Goal: Find contact information: Find contact information

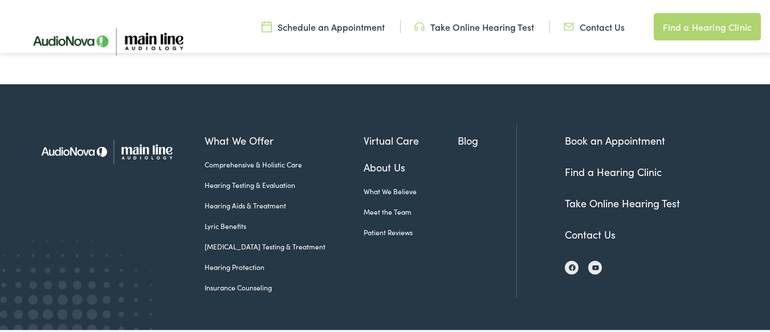
scroll to position [705, 0]
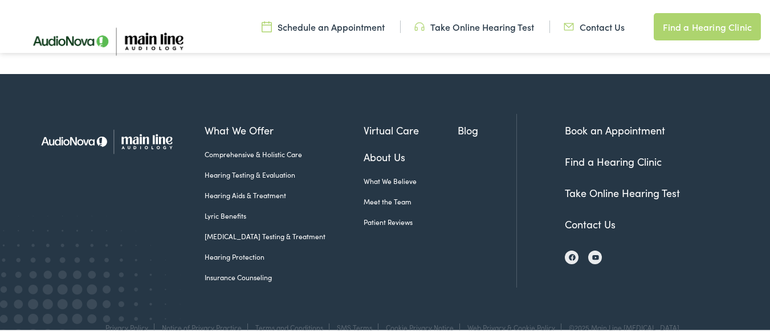
click at [584, 216] on link "Contact Us" at bounding box center [590, 223] width 51 height 14
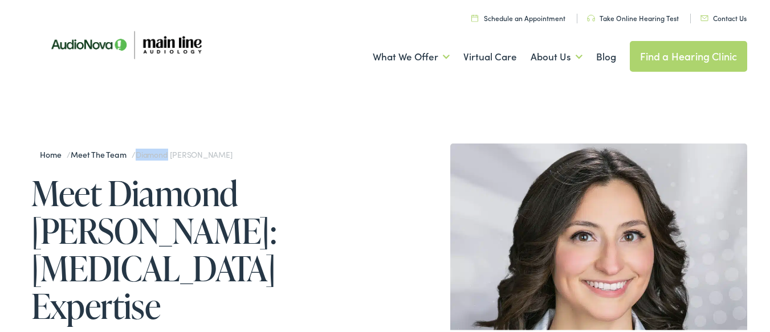
scroll to position [0, 0]
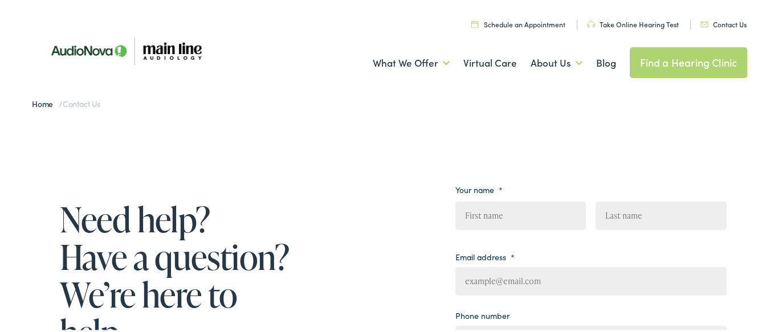
click at [714, 25] on link "Contact Us" at bounding box center [724, 23] width 46 height 10
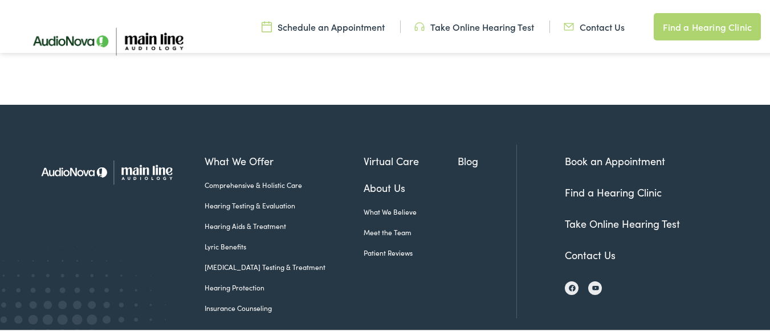
scroll to position [616, 0]
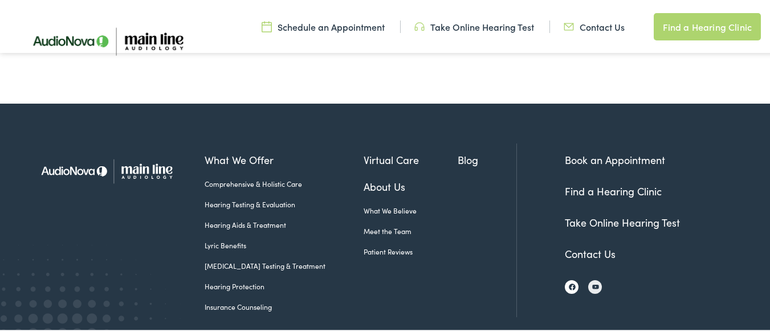
click at [569, 288] on img at bounding box center [572, 285] width 7 height 7
